Goal: Information Seeking & Learning: Learn about a topic

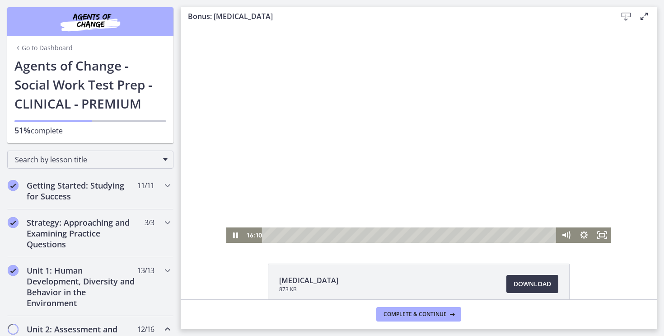
click at [494, 152] on div at bounding box center [418, 134] width 385 height 216
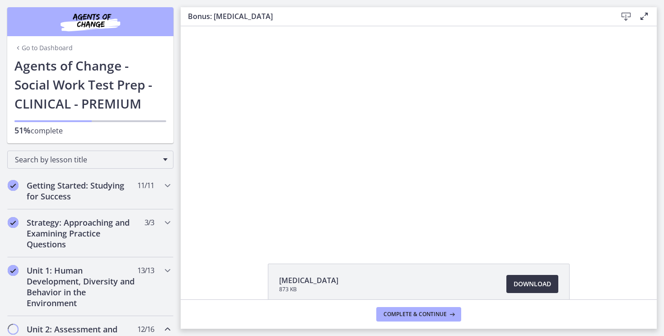
click at [537, 284] on span "Download Opens in a new window" at bounding box center [531, 283] width 37 height 11
